Goal: Navigation & Orientation: Find specific page/section

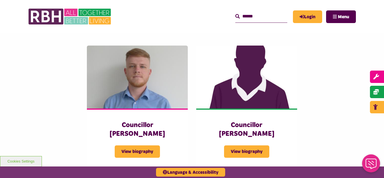
scroll to position [1226, 0]
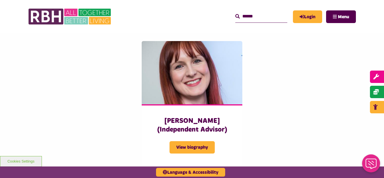
scroll to position [1406, 0]
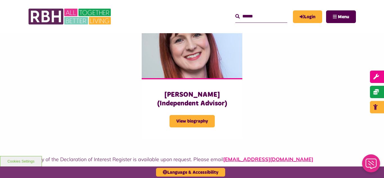
scroll to position [1428, 0]
